Goal: Transaction & Acquisition: Book appointment/travel/reservation

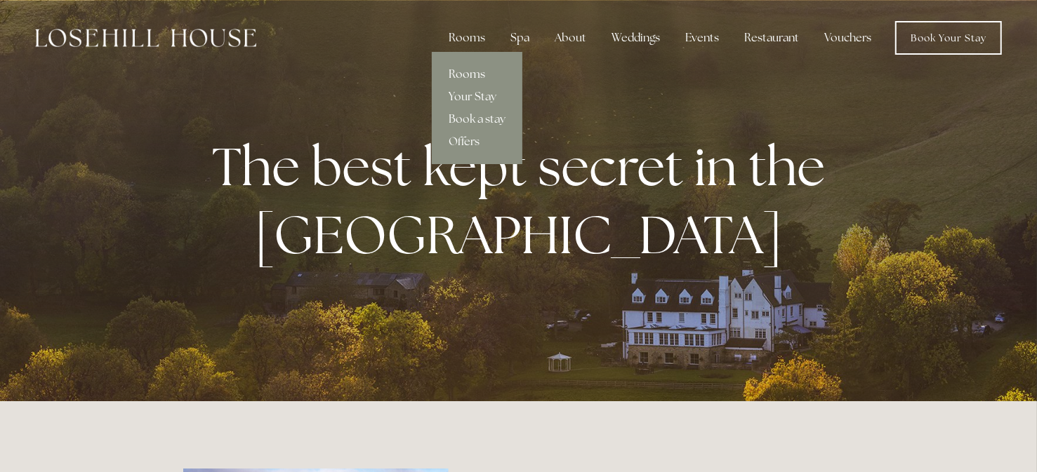
click at [451, 74] on link "Rooms" at bounding box center [477, 74] width 91 height 22
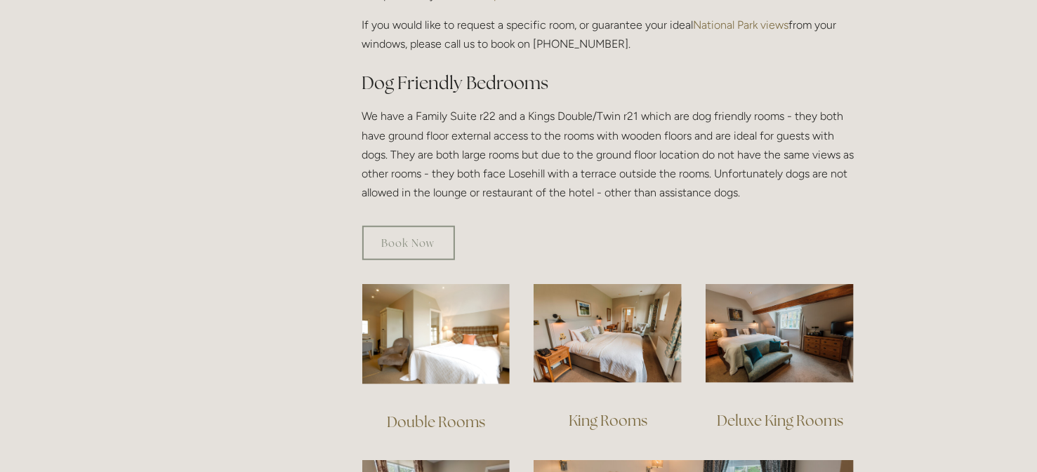
scroll to position [751, 0]
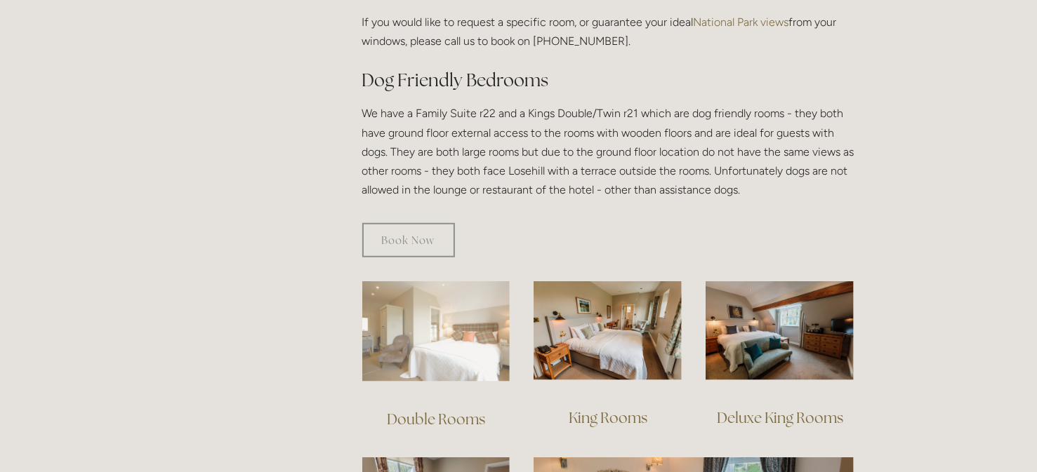
click at [430, 284] on img at bounding box center [436, 332] width 148 height 100
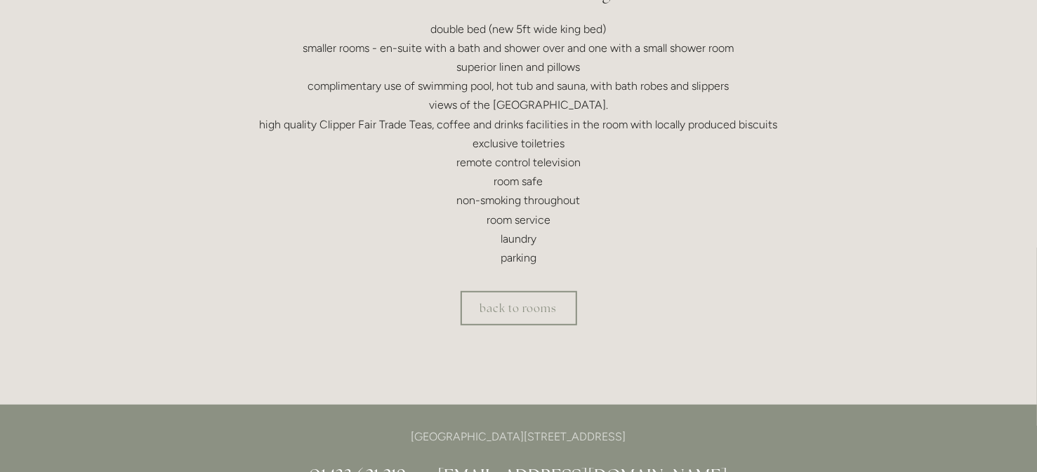
scroll to position [472, 0]
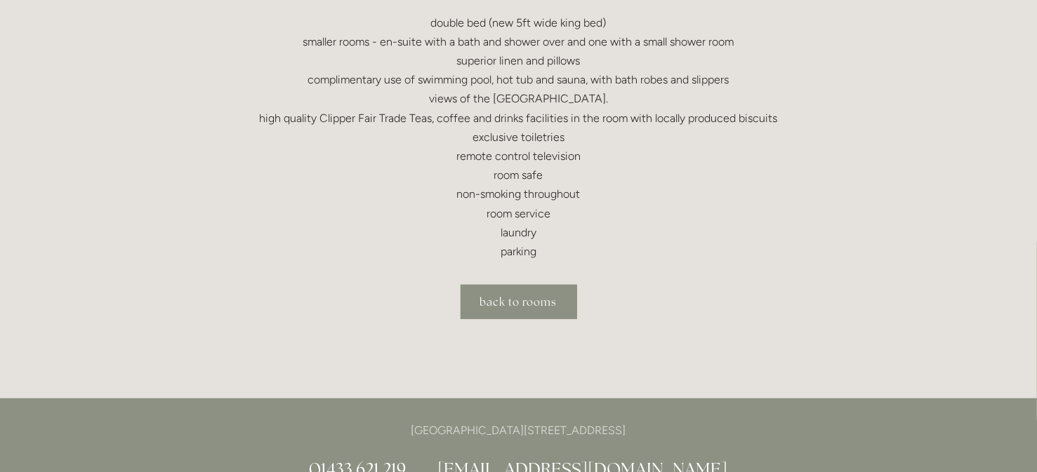
click at [499, 294] on link "back to rooms" at bounding box center [519, 302] width 117 height 34
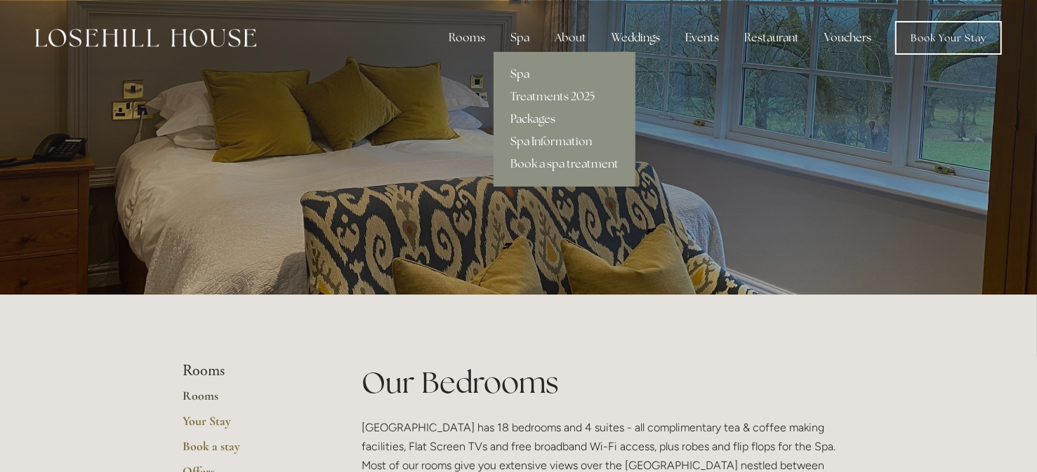
click at [520, 72] on link "Spa" at bounding box center [565, 74] width 142 height 22
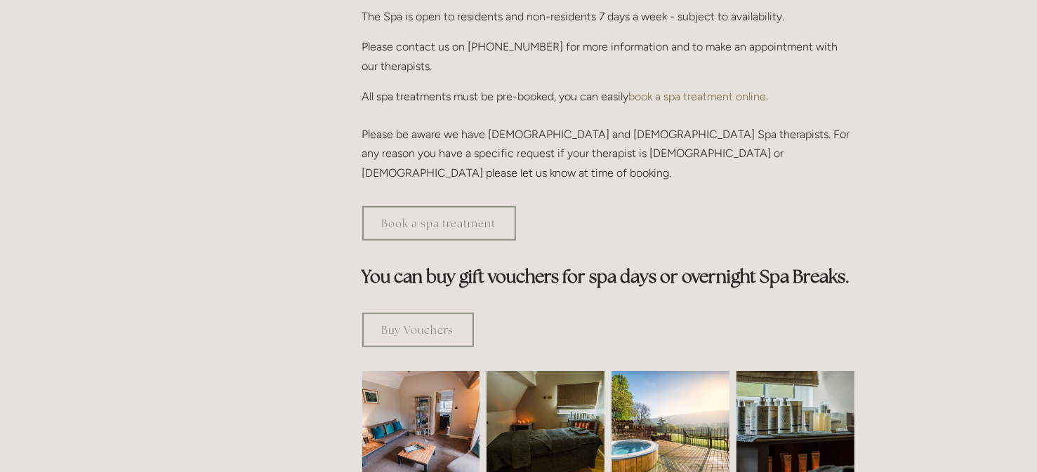
scroll to position [640, 0]
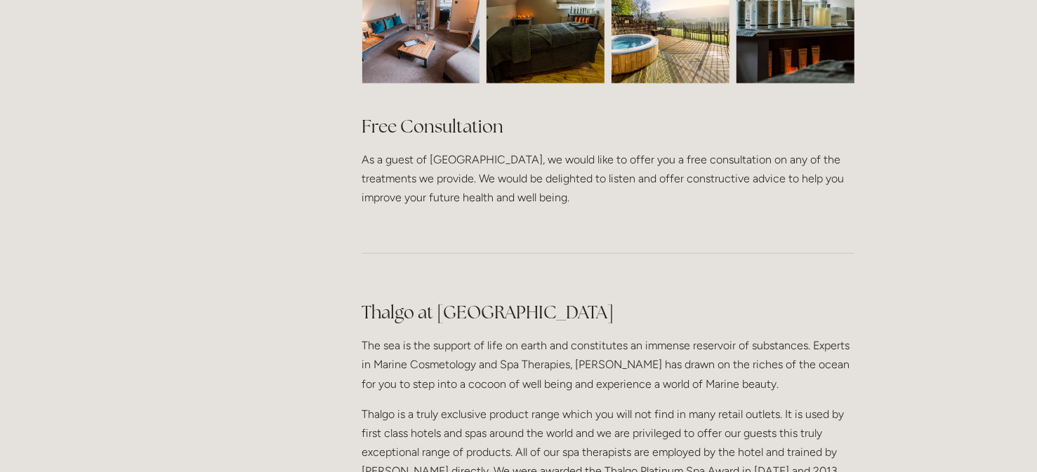
click at [520, 72] on html "Rooms Rooms Your Stay Book a stay Offers Spa Spa About" at bounding box center [518, 211] width 1037 height 2513
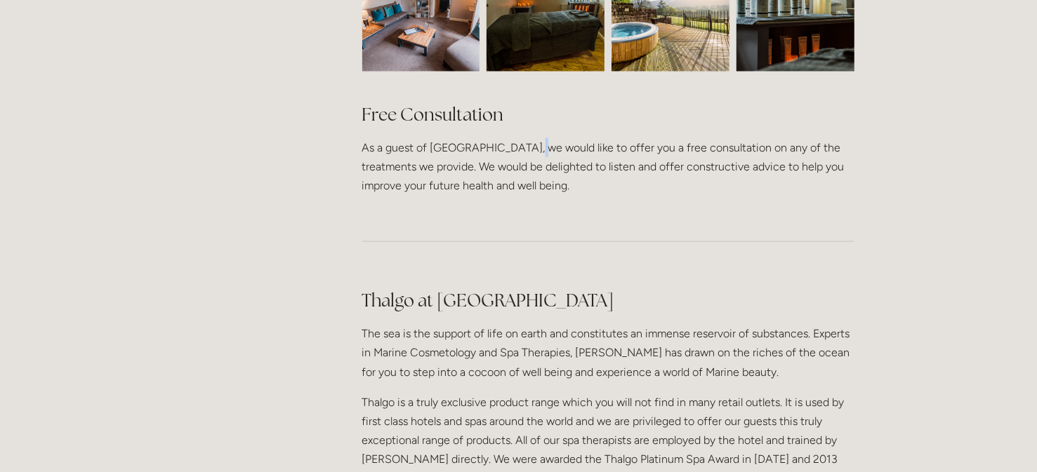
click at [520, 72] on html "Rooms Rooms Your Stay Book a stay Offers Spa Spa About" at bounding box center [518, 199] width 1037 height 2513
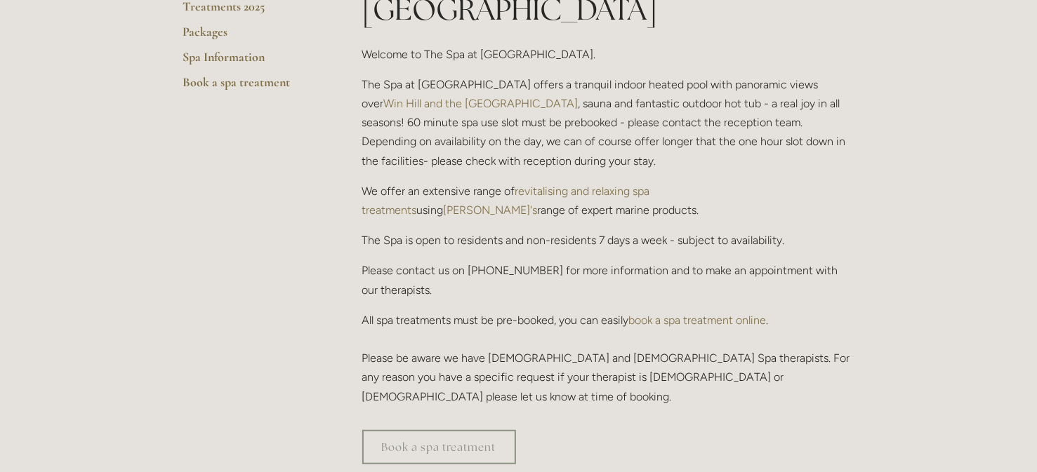
scroll to position [305, 0]
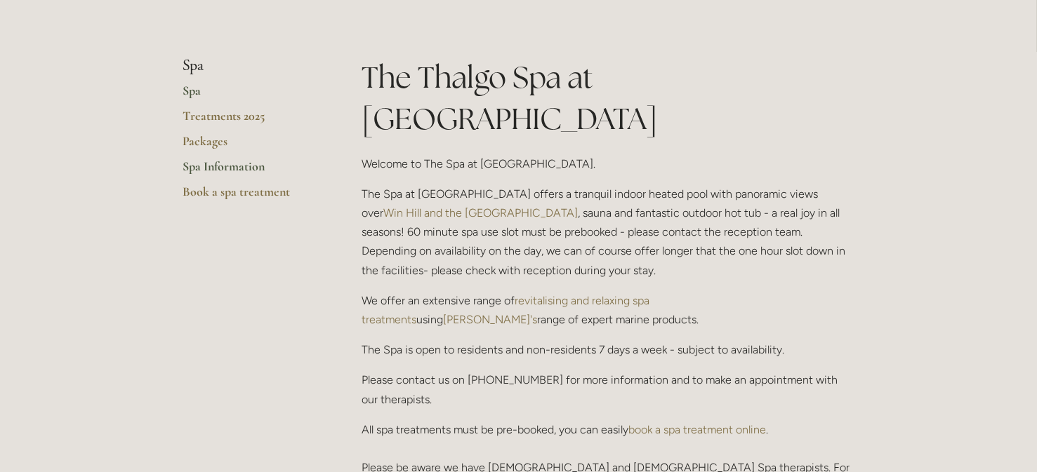
click at [195, 166] on link "Spa Information" at bounding box center [250, 171] width 134 height 25
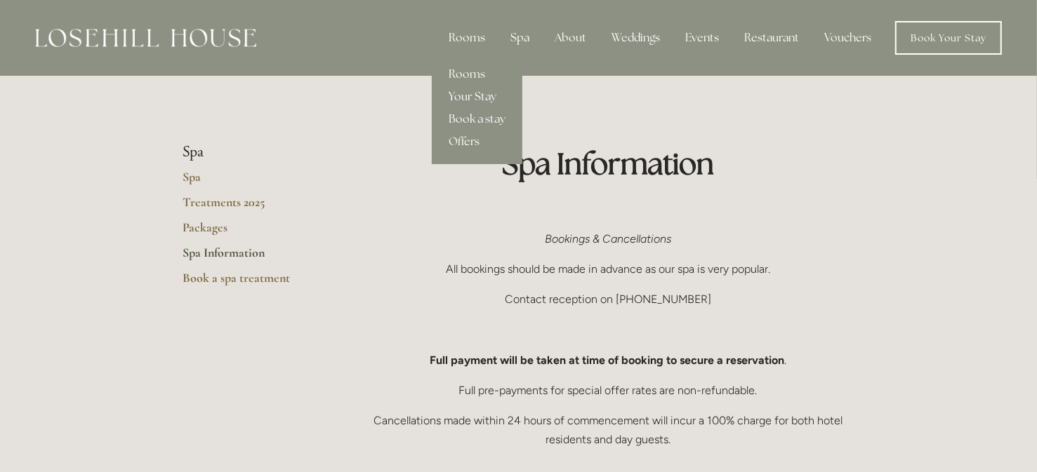
click at [457, 32] on div "Rooms" at bounding box center [466, 38] width 59 height 28
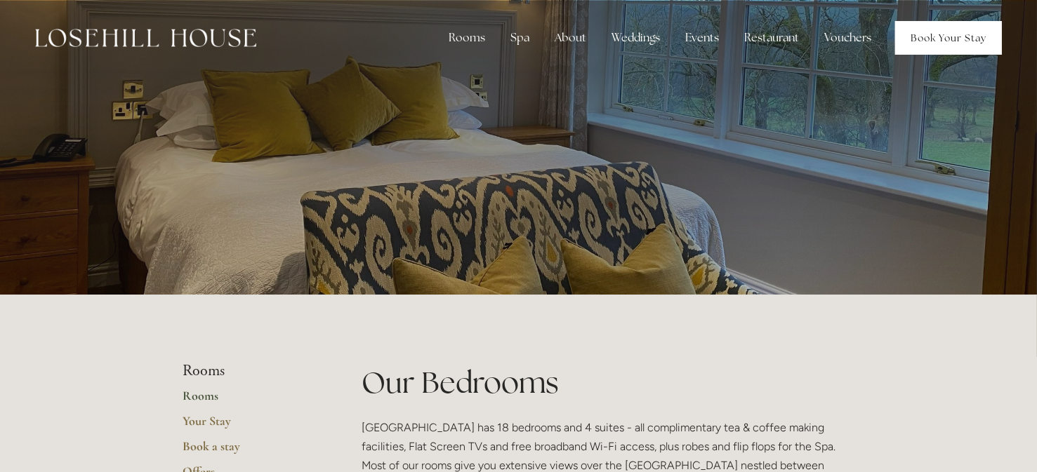
click at [933, 39] on link "Book Your Stay" at bounding box center [948, 38] width 107 height 34
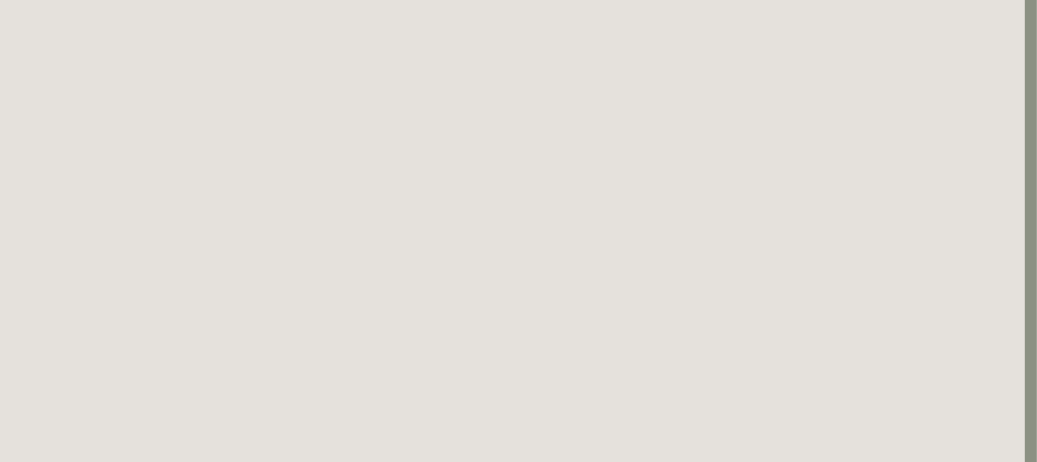
scroll to position [1068, 12]
